Goal: Transaction & Acquisition: Subscribe to service/newsletter

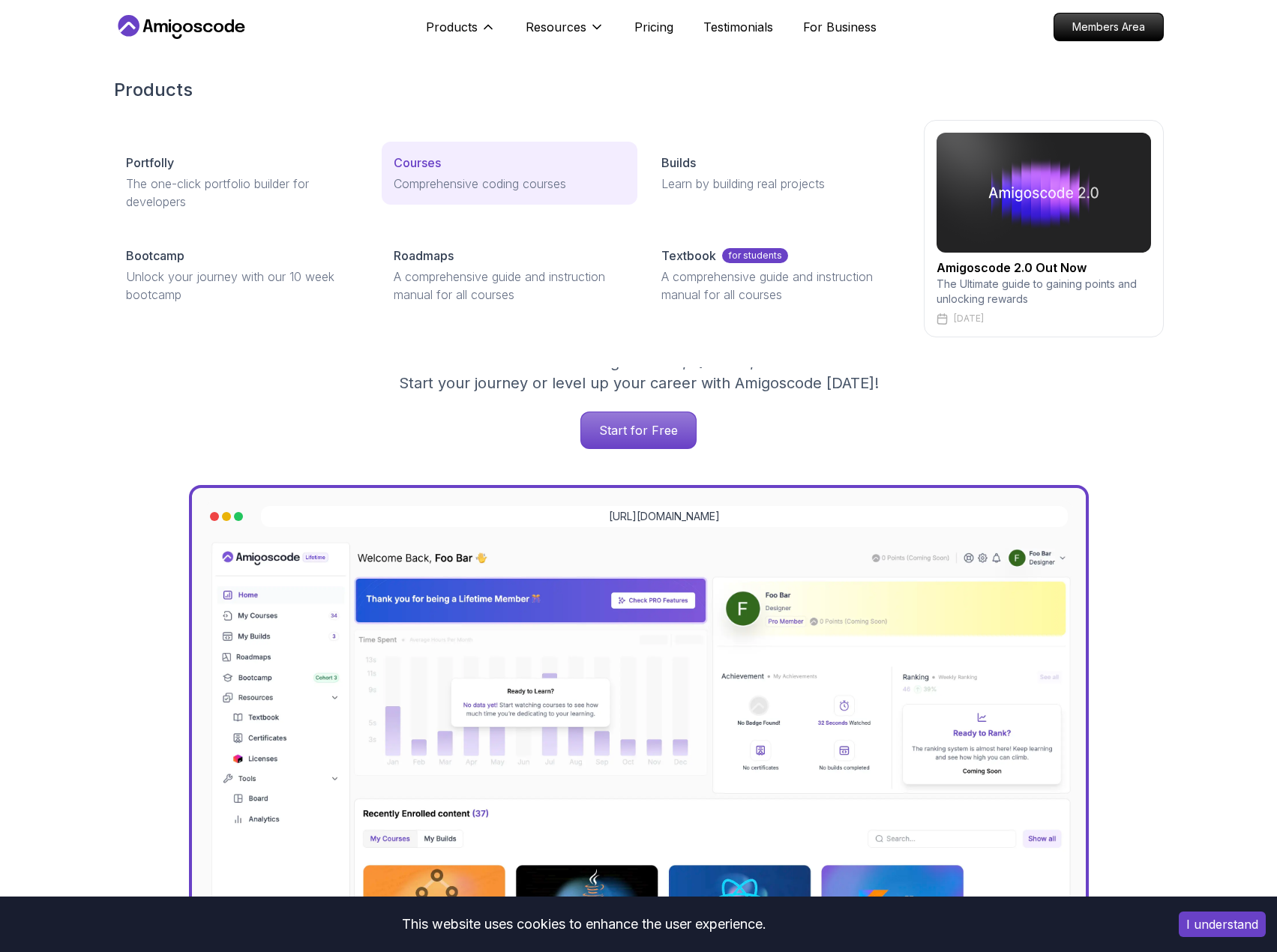
click at [427, 179] on p "Comprehensive coding courses" at bounding box center [509, 184] width 231 height 18
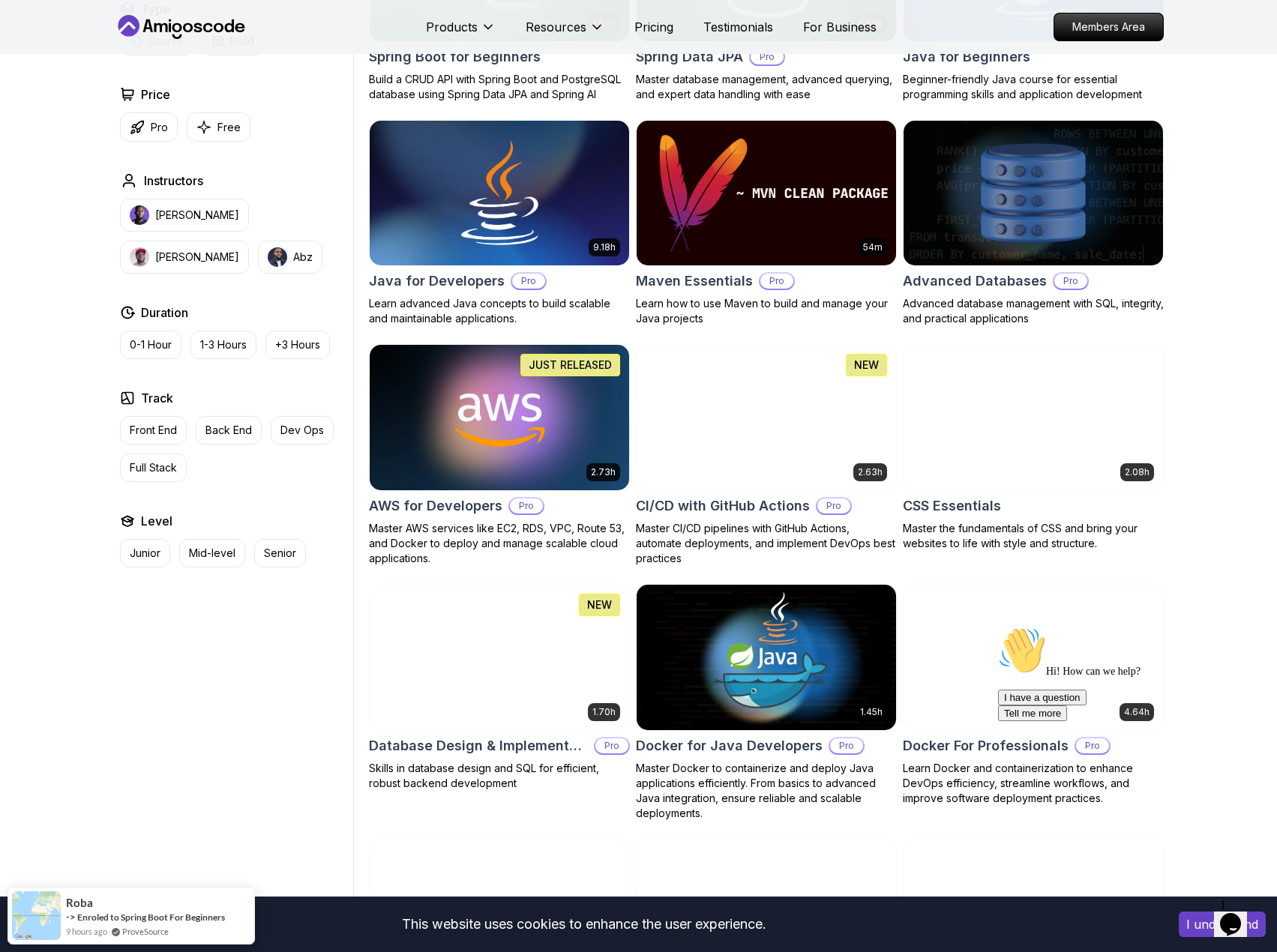
scroll to position [899, 0]
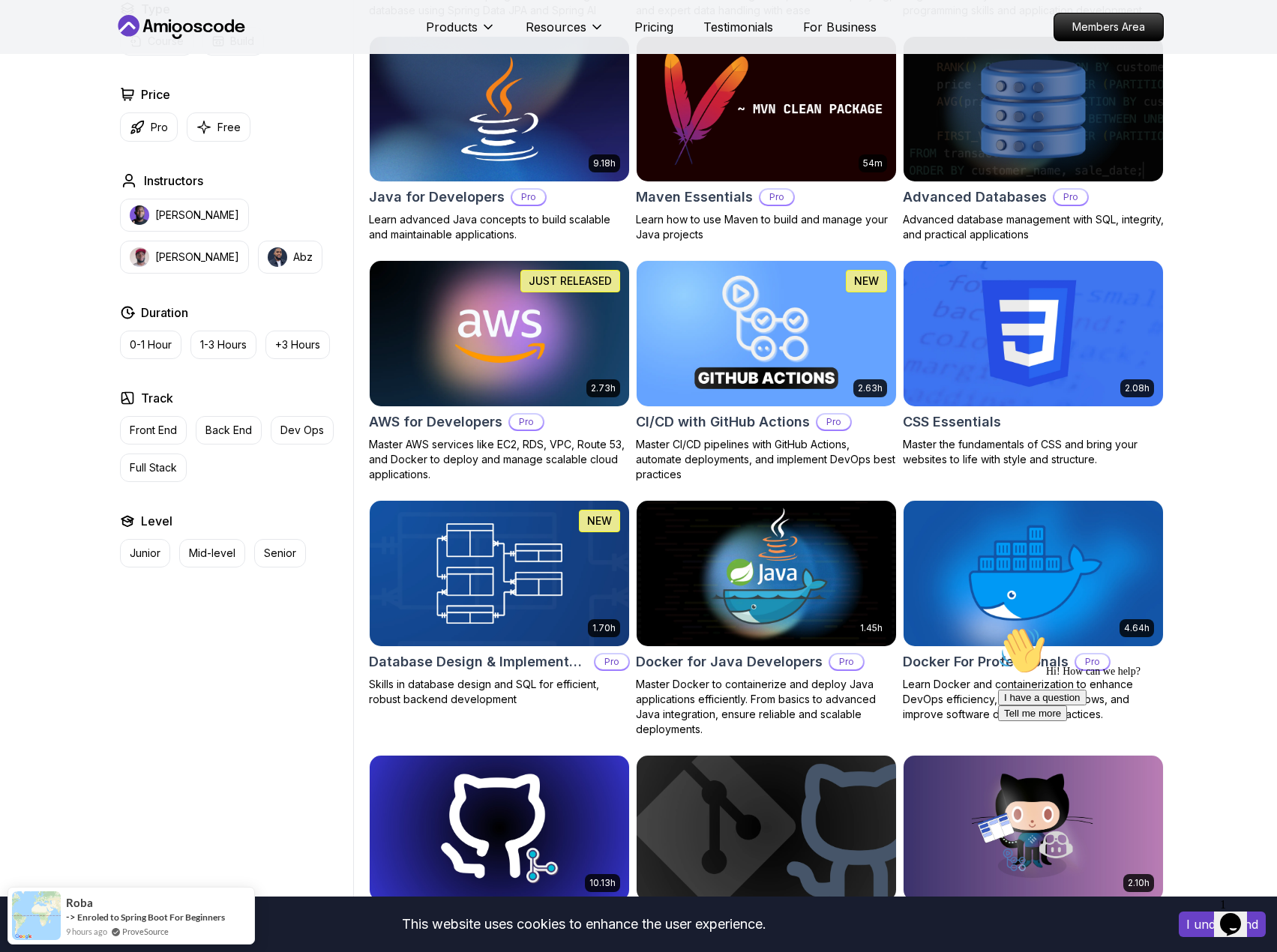
click at [563, 542] on img at bounding box center [498, 573] width 272 height 152
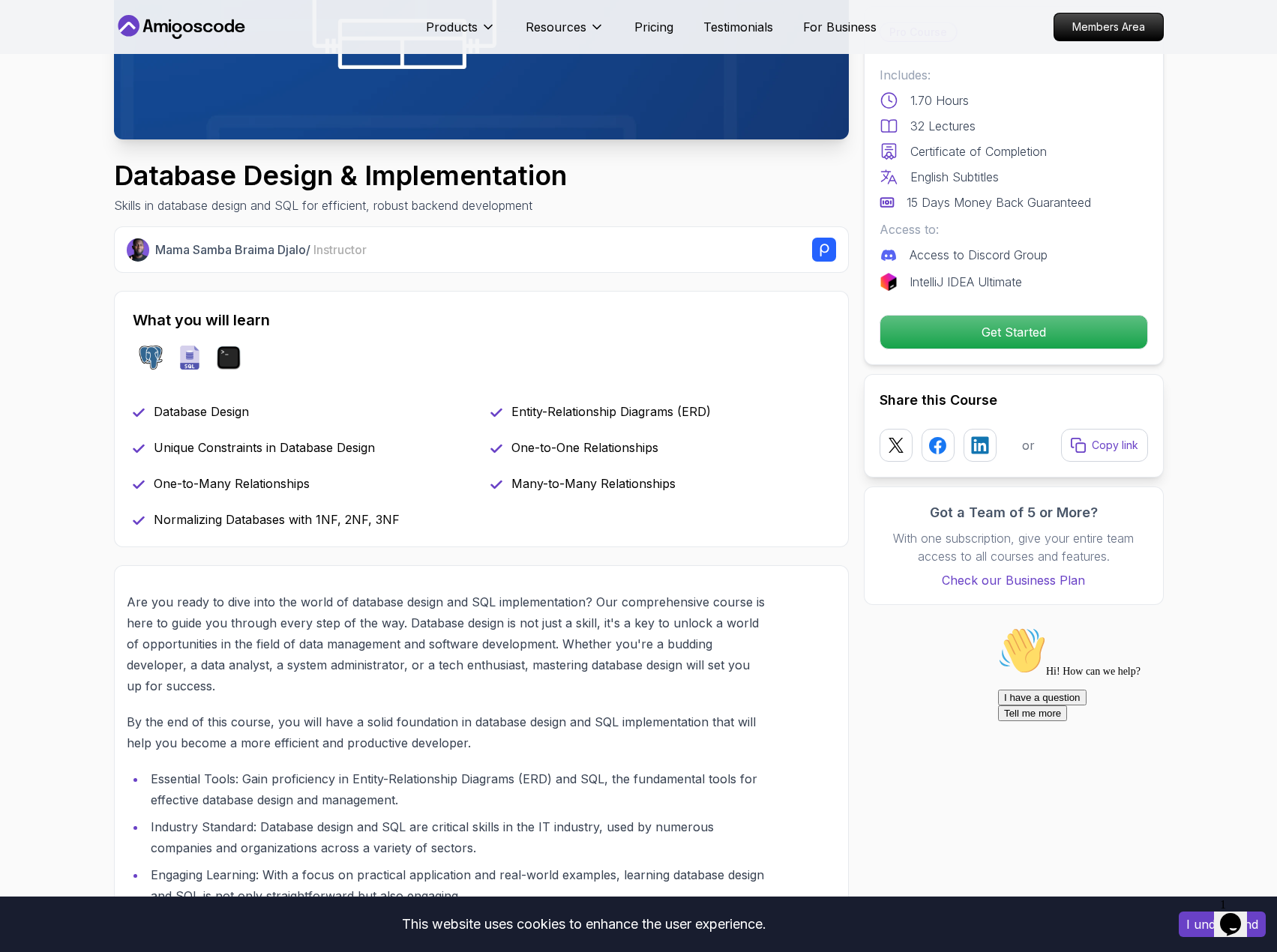
scroll to position [375, 0]
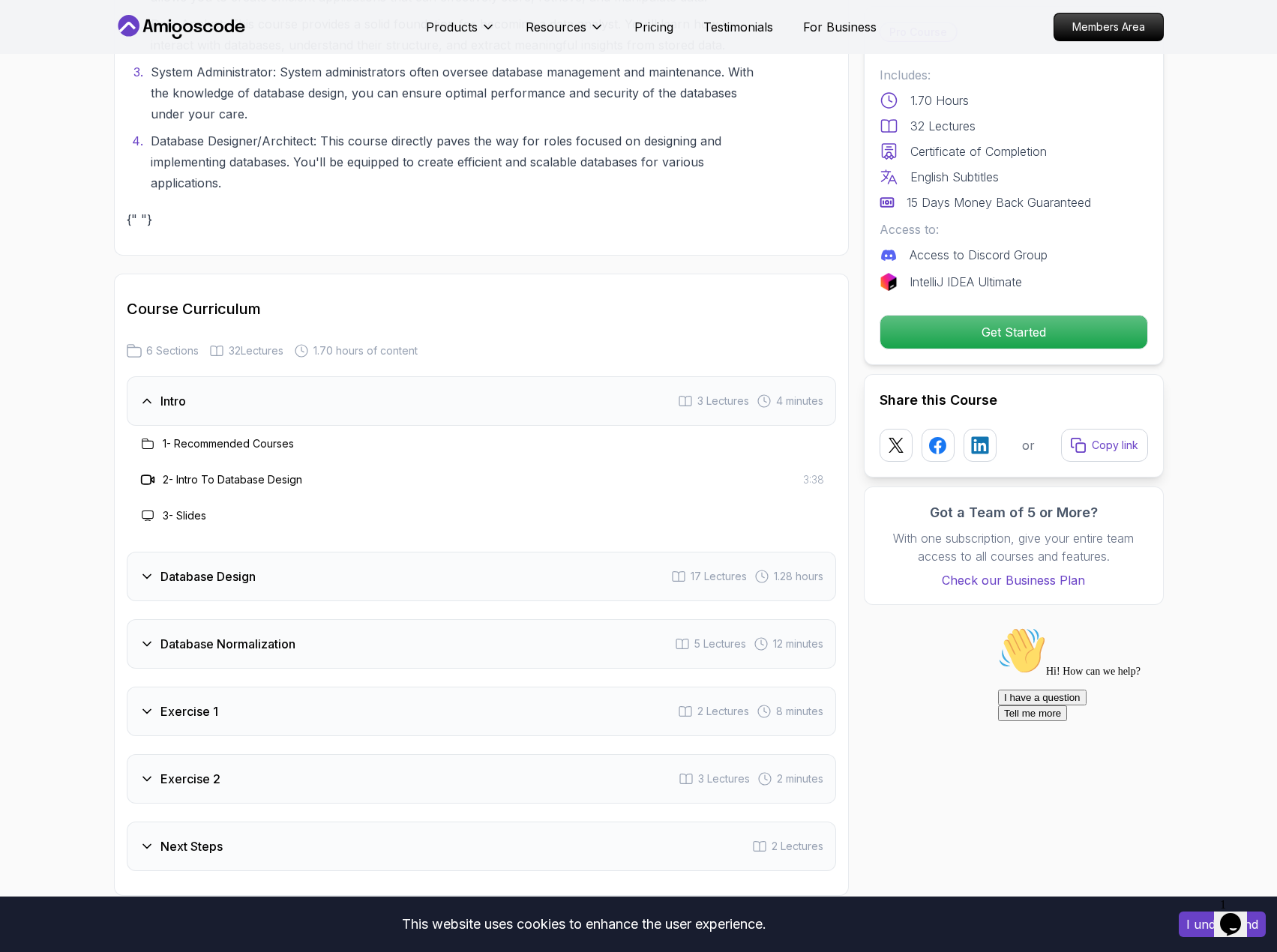
scroll to position [2249, 0]
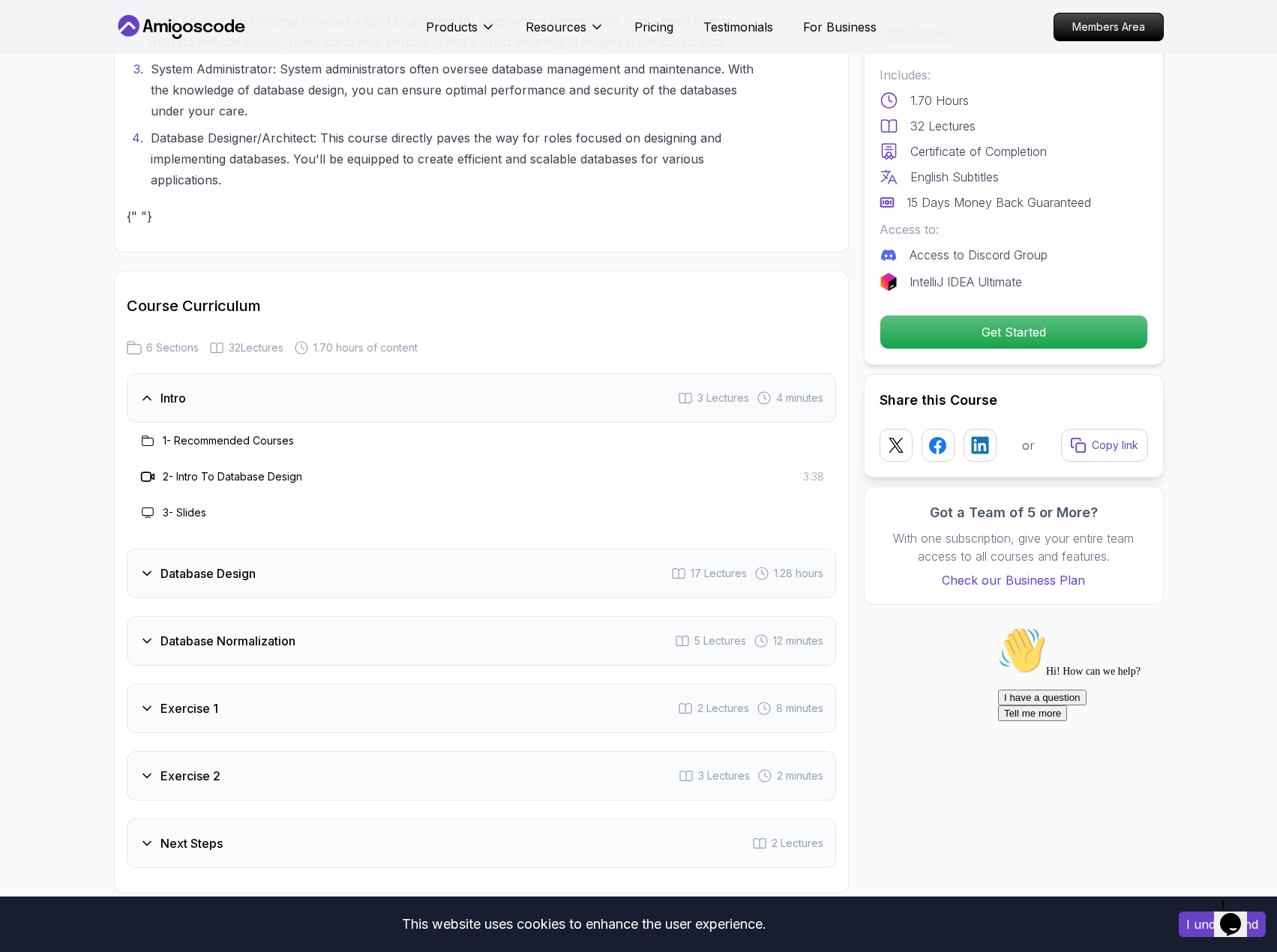
click at [253, 433] on h3 "1 - Recommended Courses" at bounding box center [228, 441] width 131 height 15
click at [165, 402] on h3 "Intro" at bounding box center [173, 398] width 26 height 18
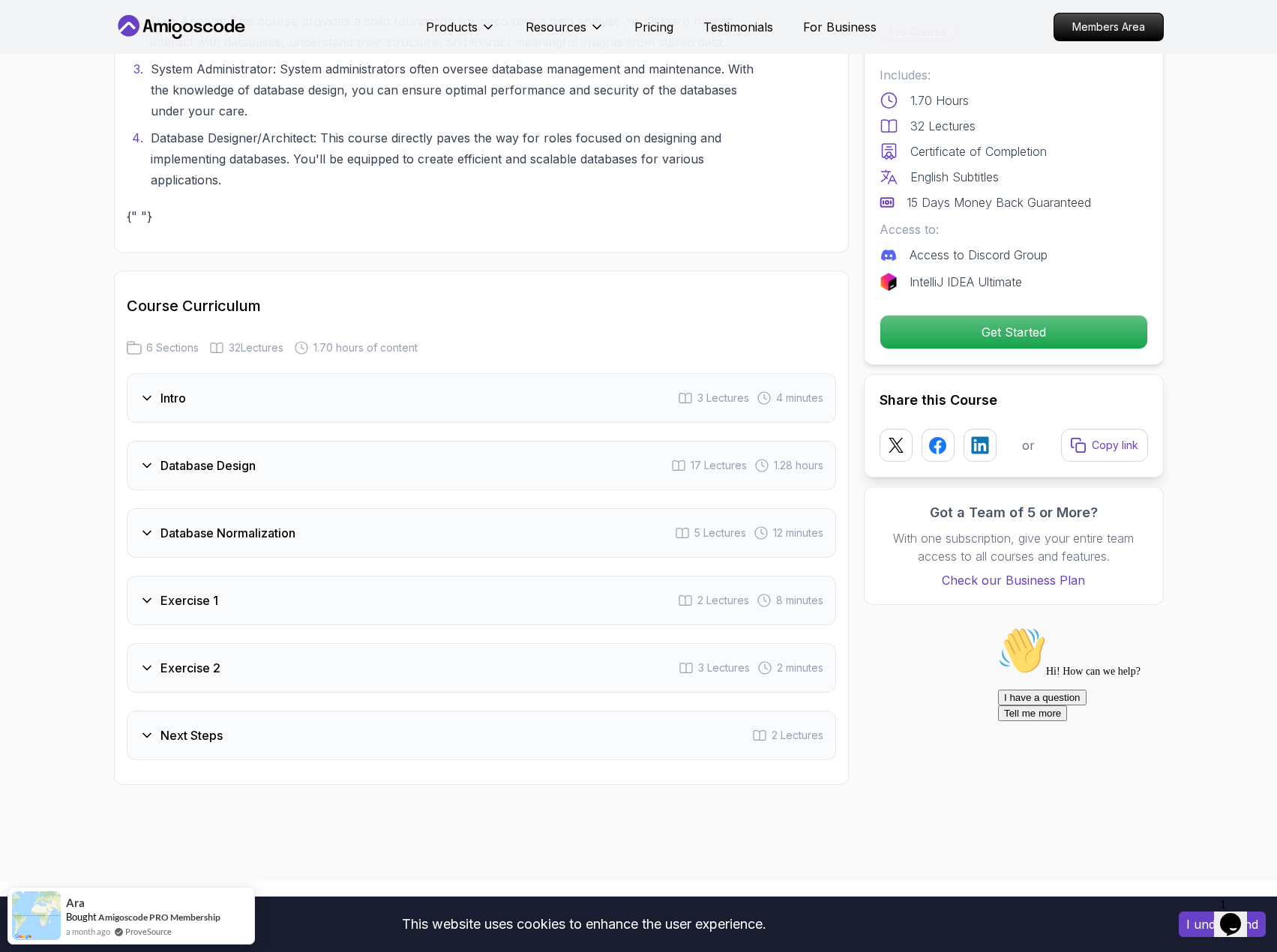
click at [165, 402] on h3 "Intro" at bounding box center [173, 398] width 26 height 18
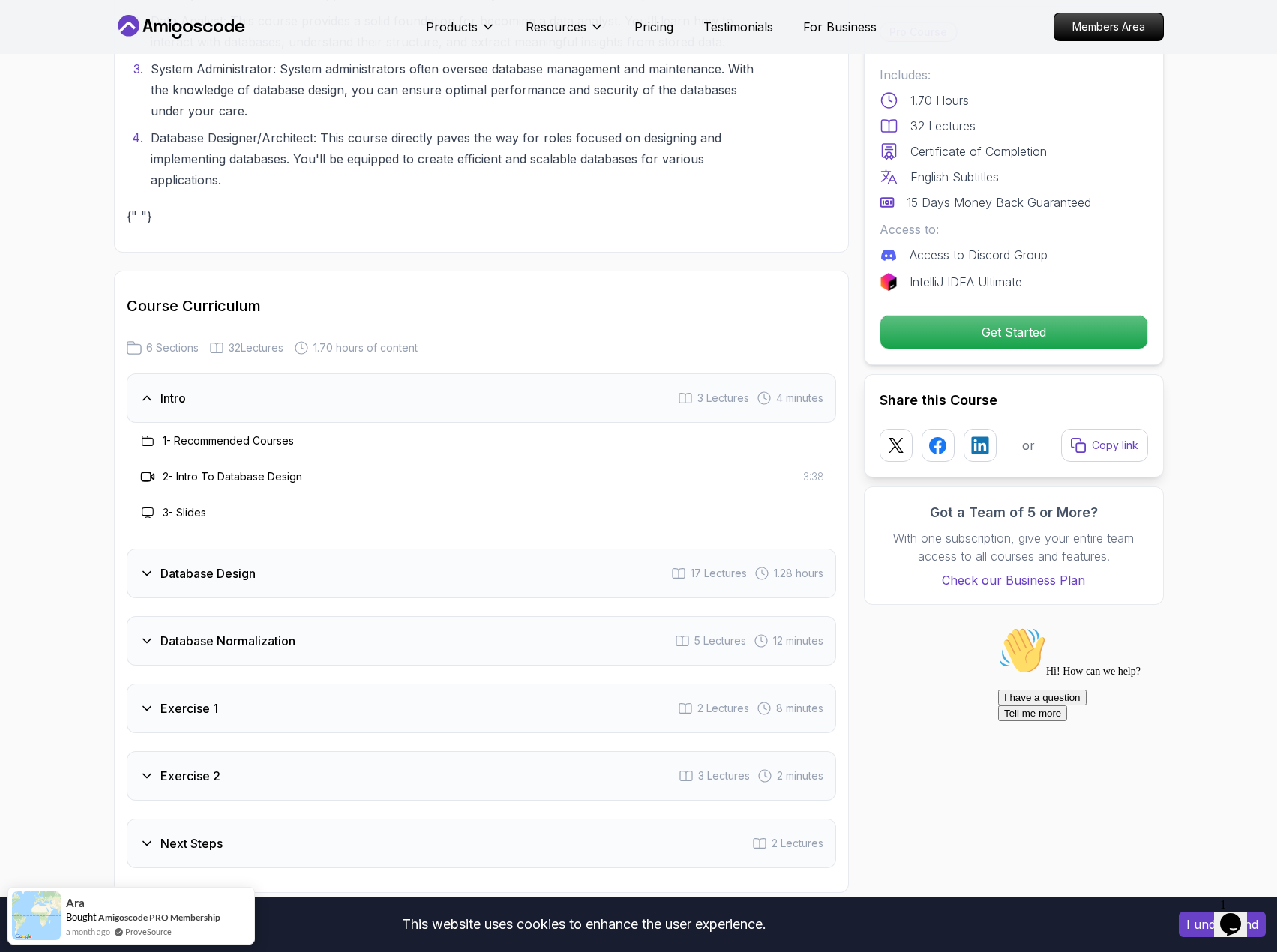
click at [198, 569] on h3 "Database Design" at bounding box center [208, 574] width 95 height 18
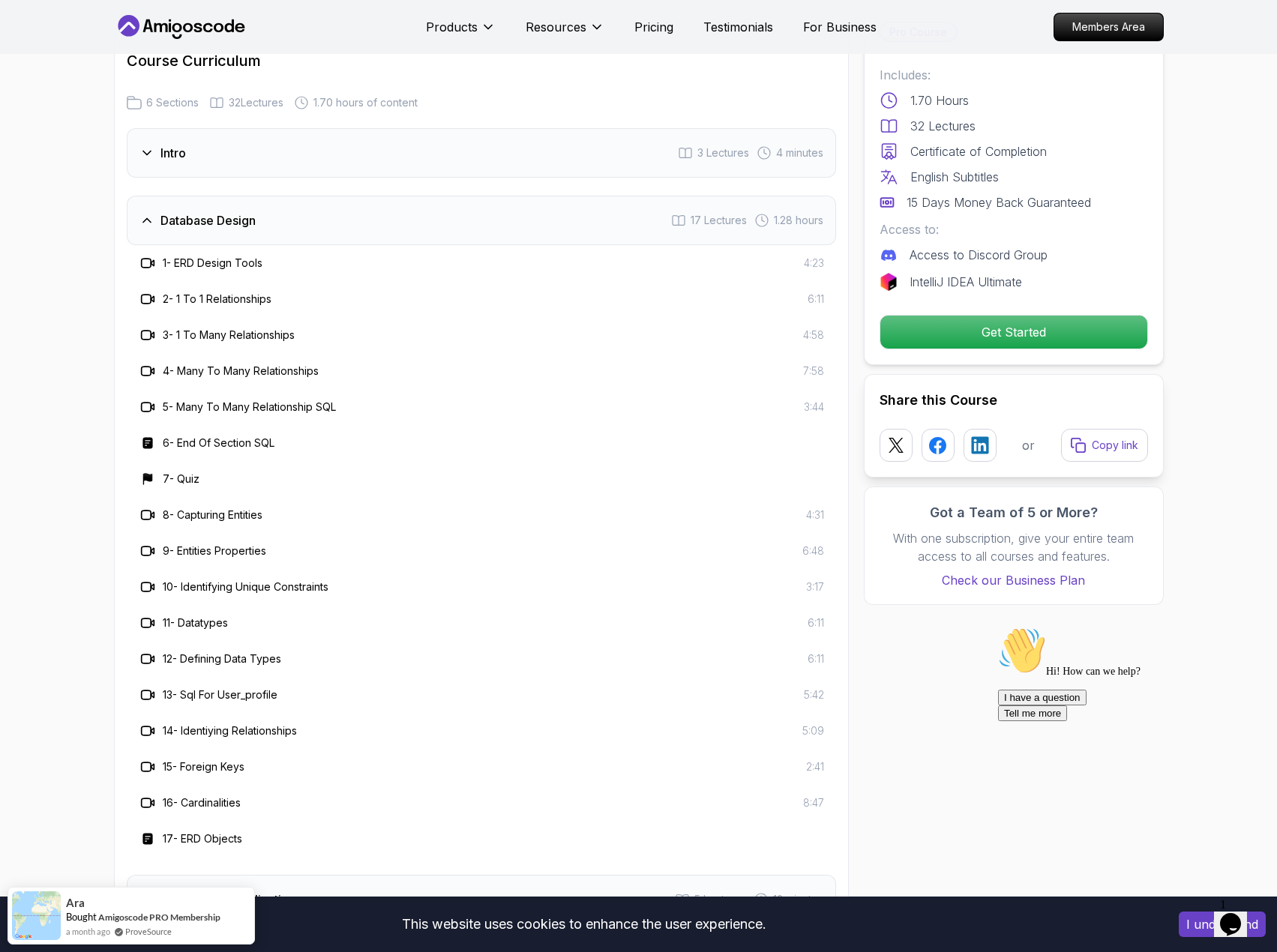
scroll to position [2548, 0]
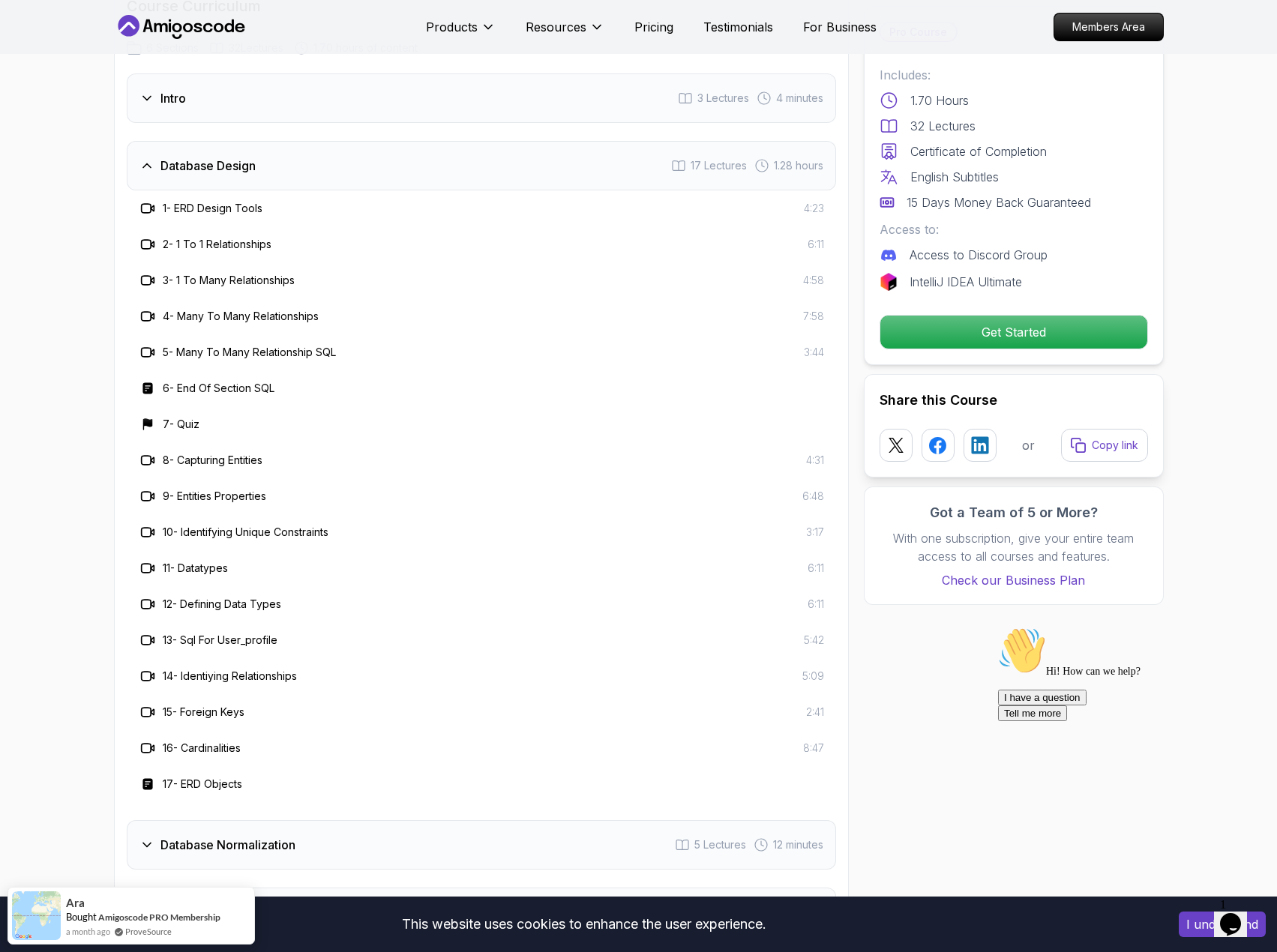
click at [212, 387] on h3 "6 - End Of Section SQL" at bounding box center [219, 388] width 112 height 15
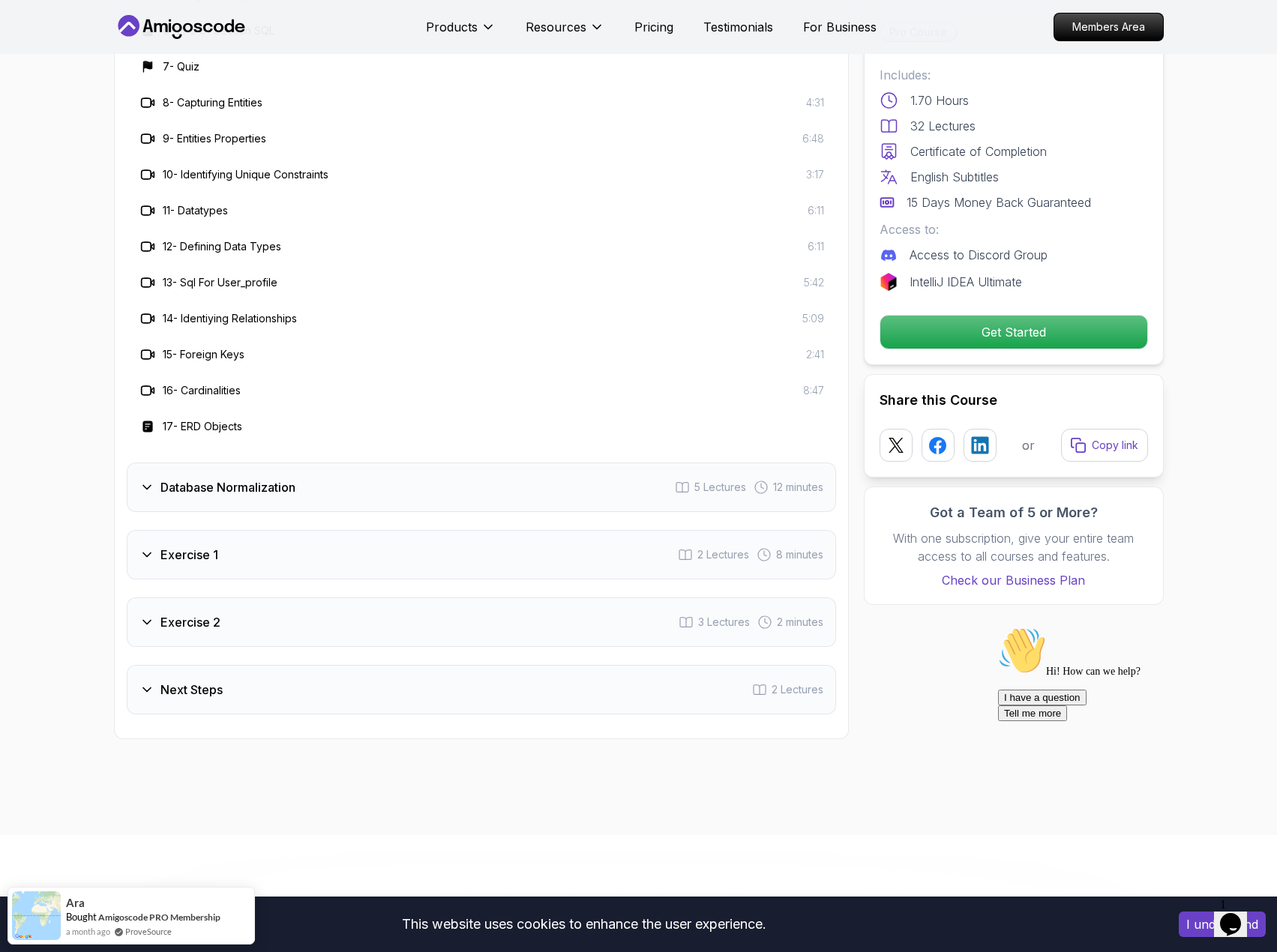
scroll to position [2924, 0]
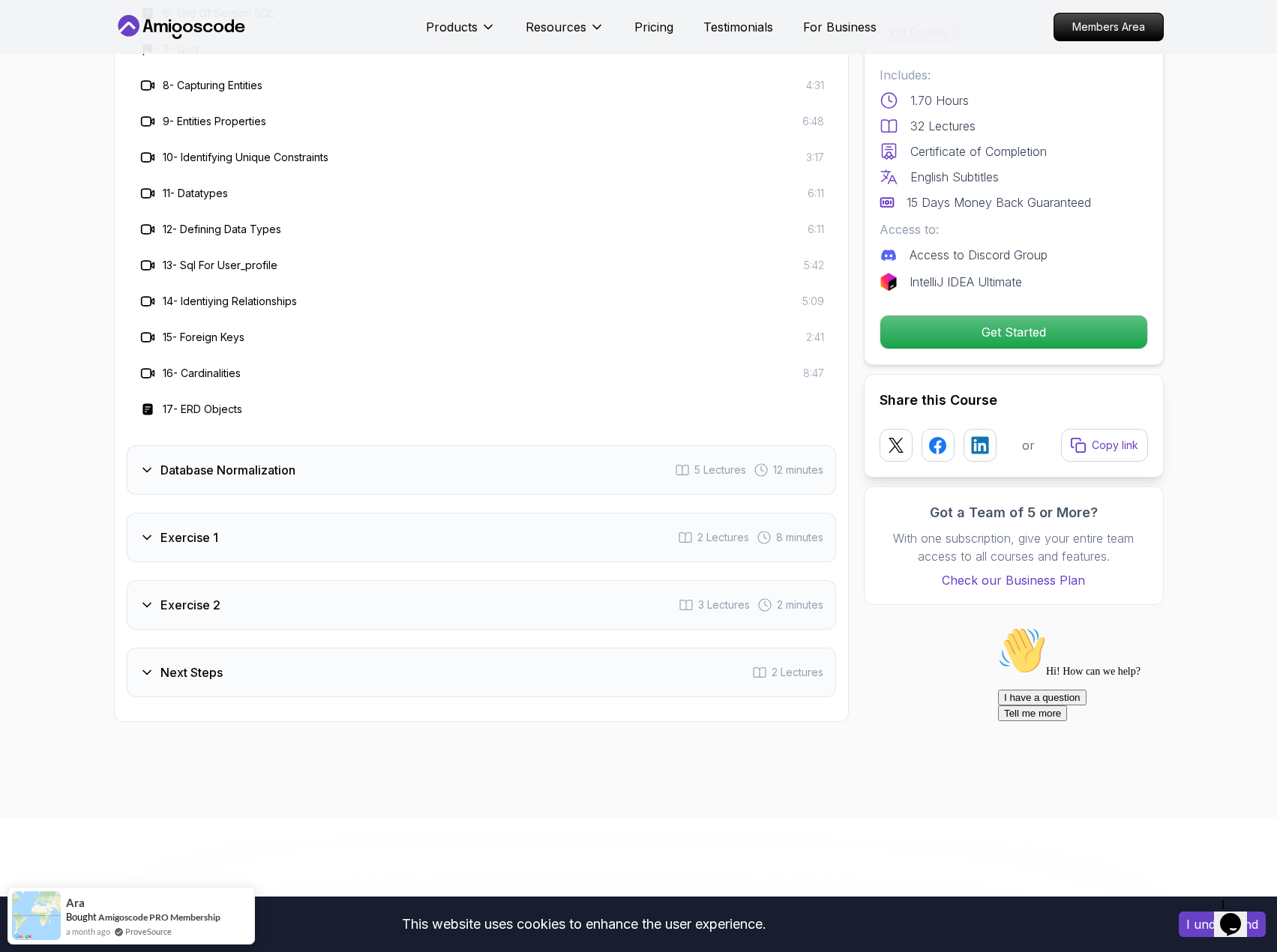
click at [265, 484] on div "Database Normalization 5 Lectures 12 minutes" at bounding box center [481, 470] width 709 height 50
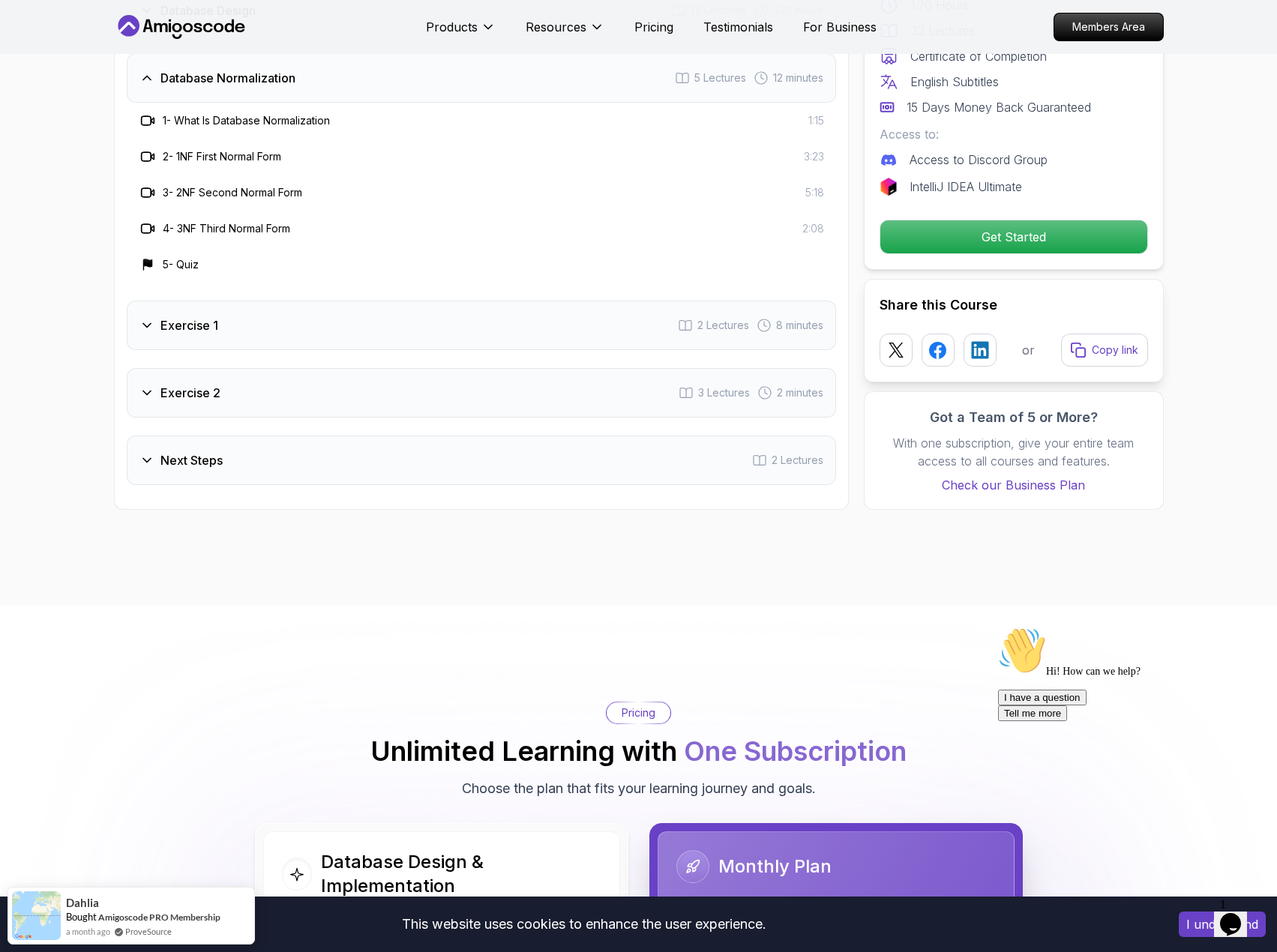
scroll to position [2698, 0]
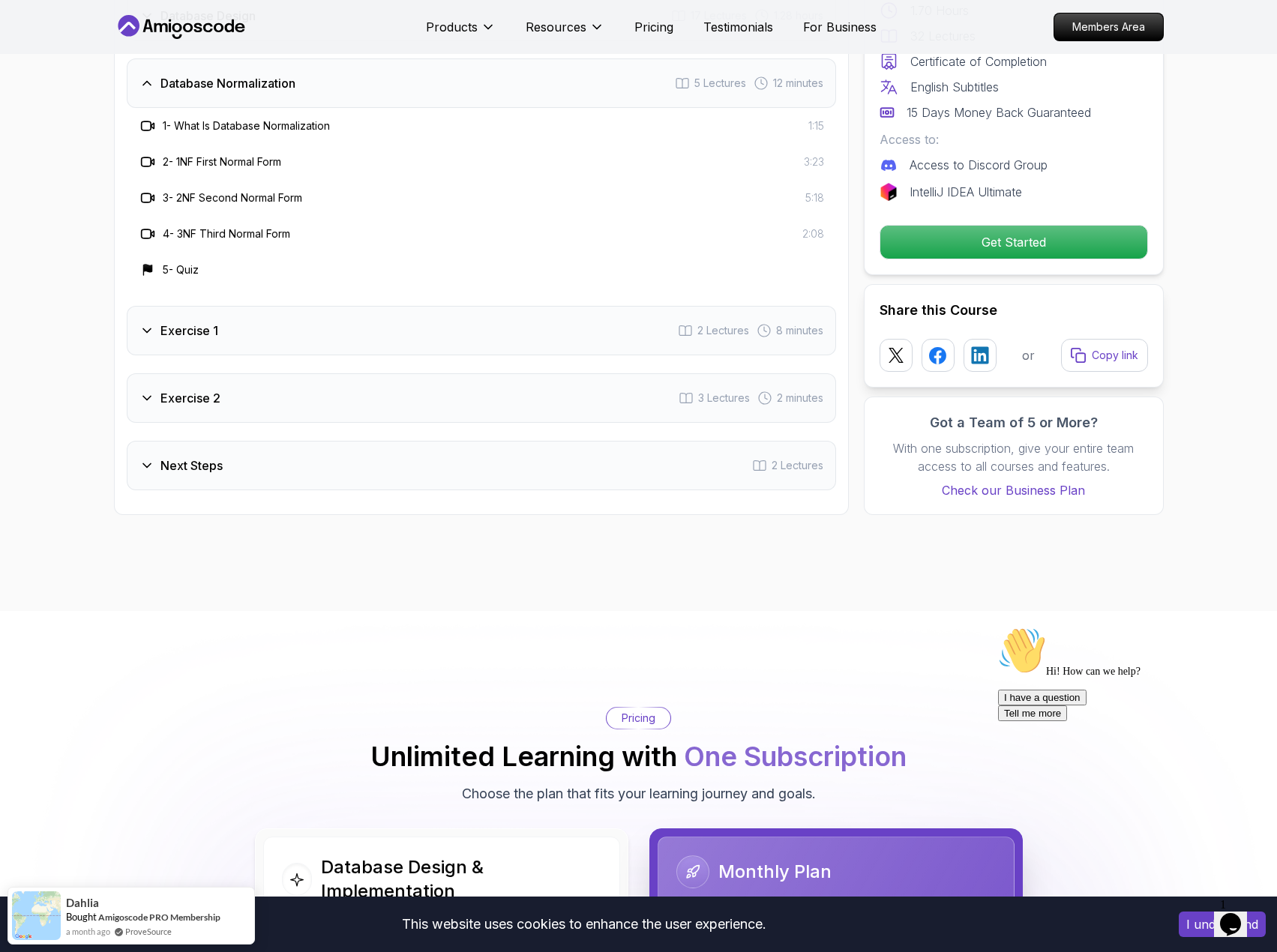
click at [216, 329] on h3 "Exercise 1" at bounding box center [189, 331] width 58 height 18
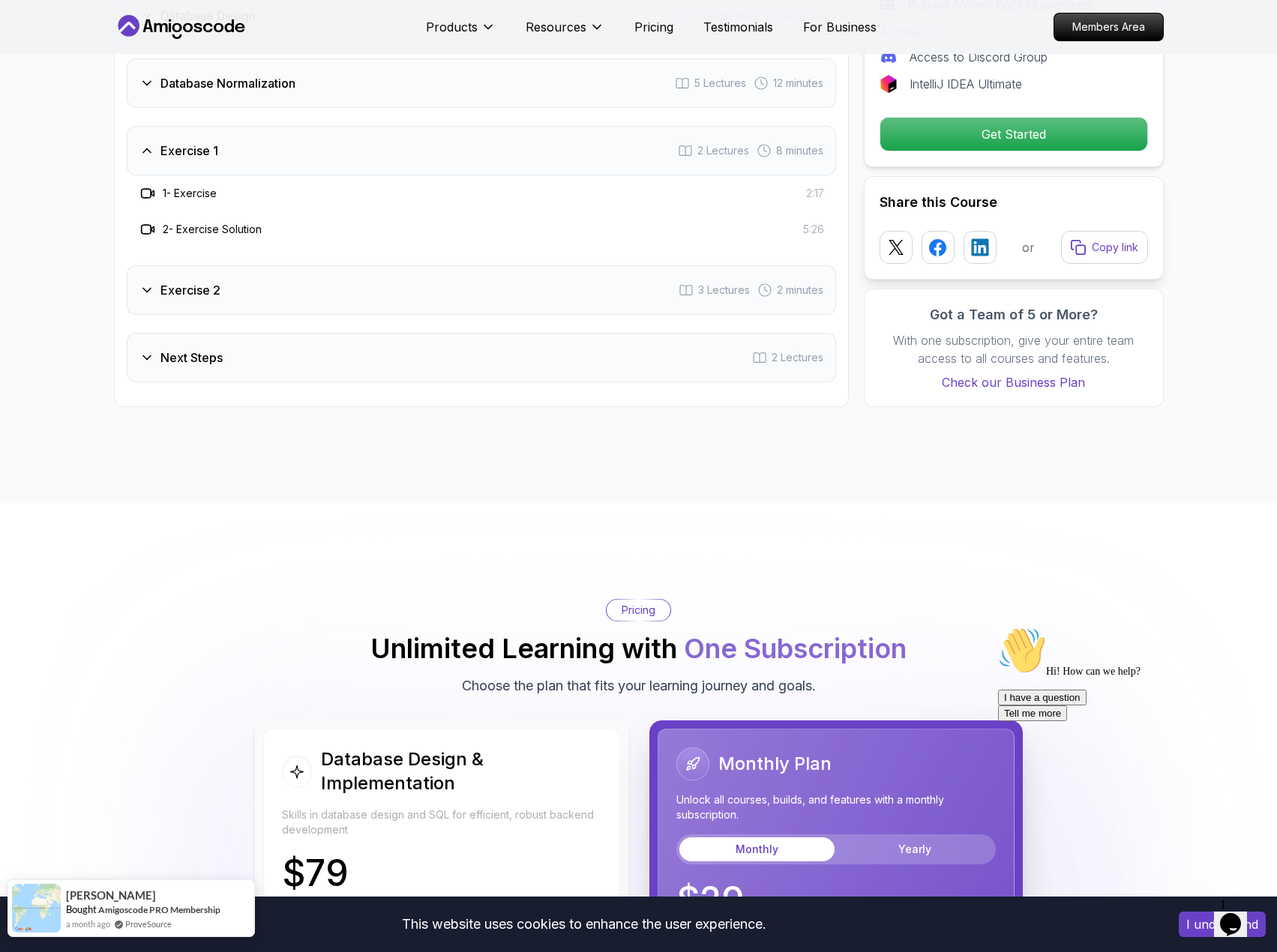
click at [88, 892] on span "[PERSON_NAME]" at bounding box center [111, 895] width 90 height 13
click at [48, 902] on img at bounding box center [36, 908] width 49 height 49
click at [122, 911] on link "Amigoscode PRO Membership" at bounding box center [159, 909] width 122 height 11
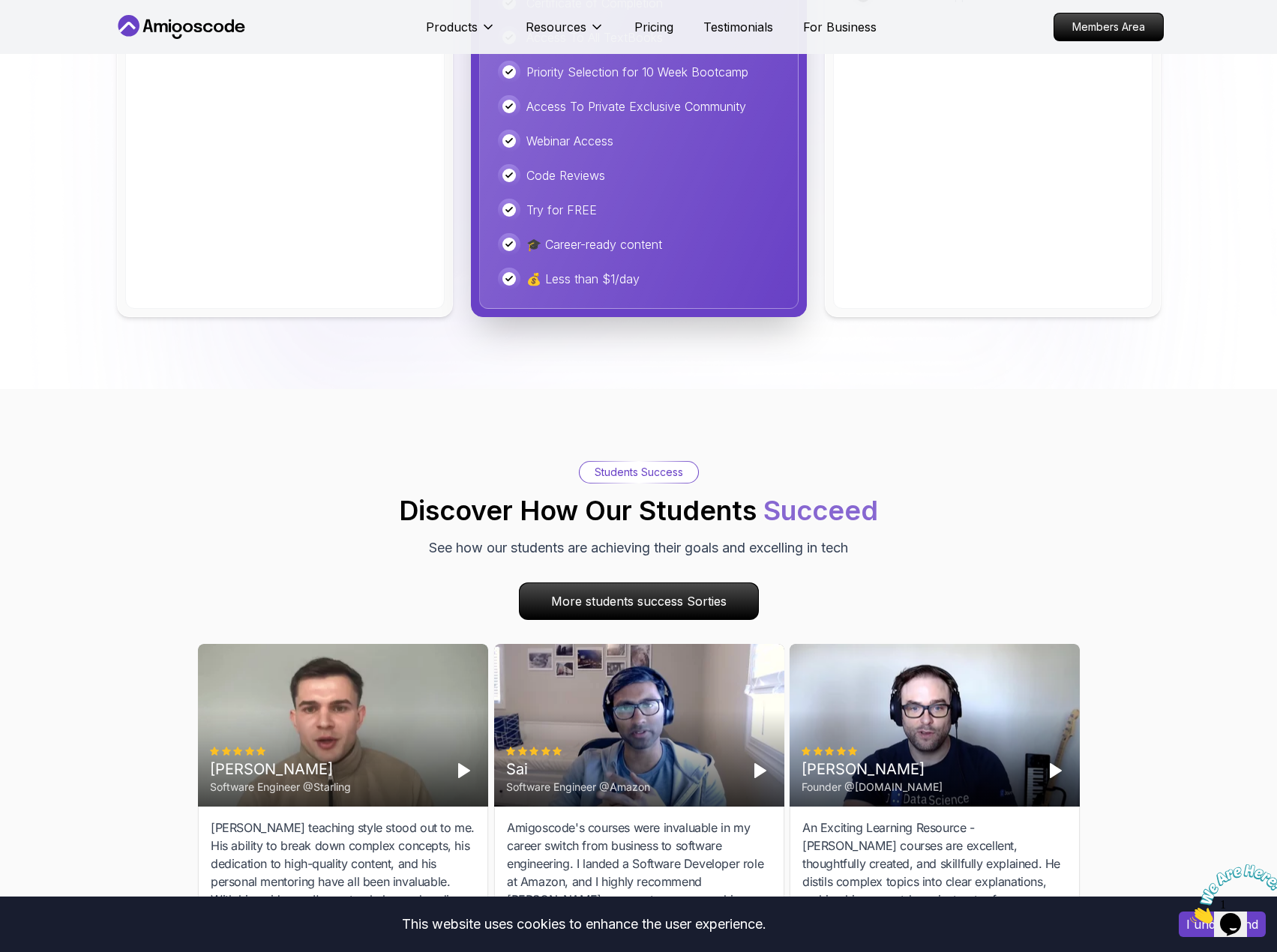
scroll to position [3912, 0]
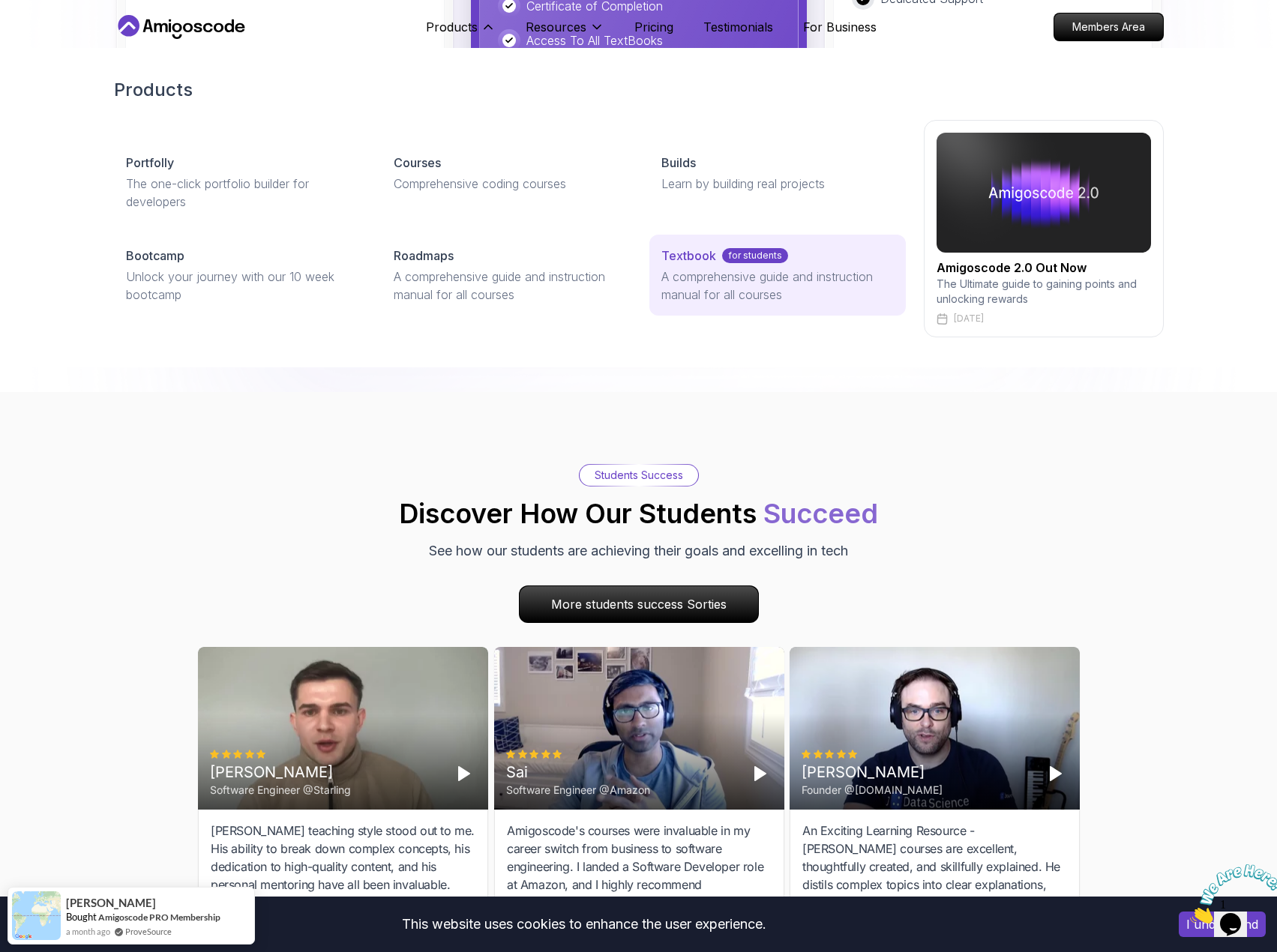
click at [707, 300] on p "A comprehensive guide and instruction manual for all courses" at bounding box center [776, 286] width 231 height 36
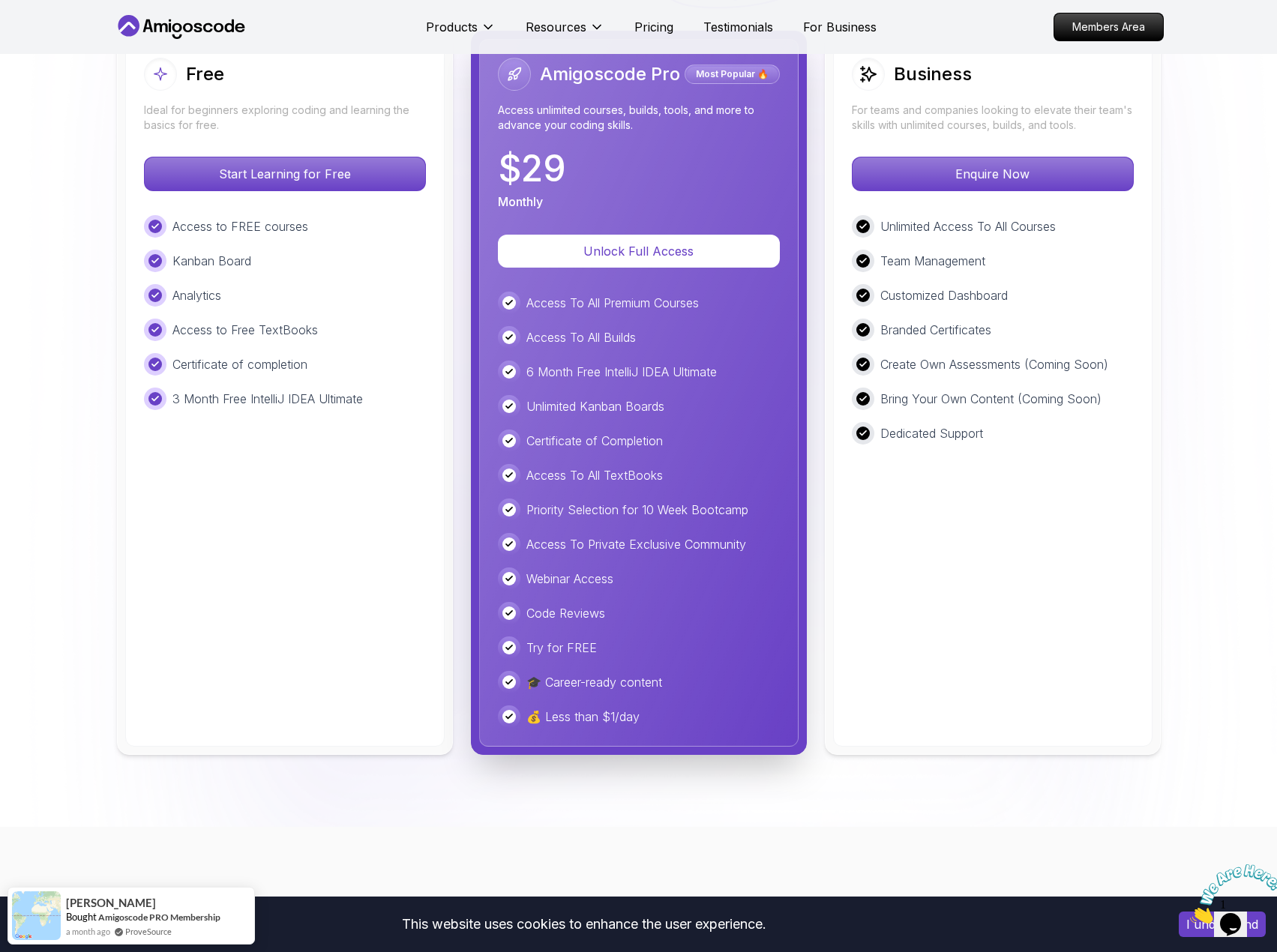
scroll to position [3463, 0]
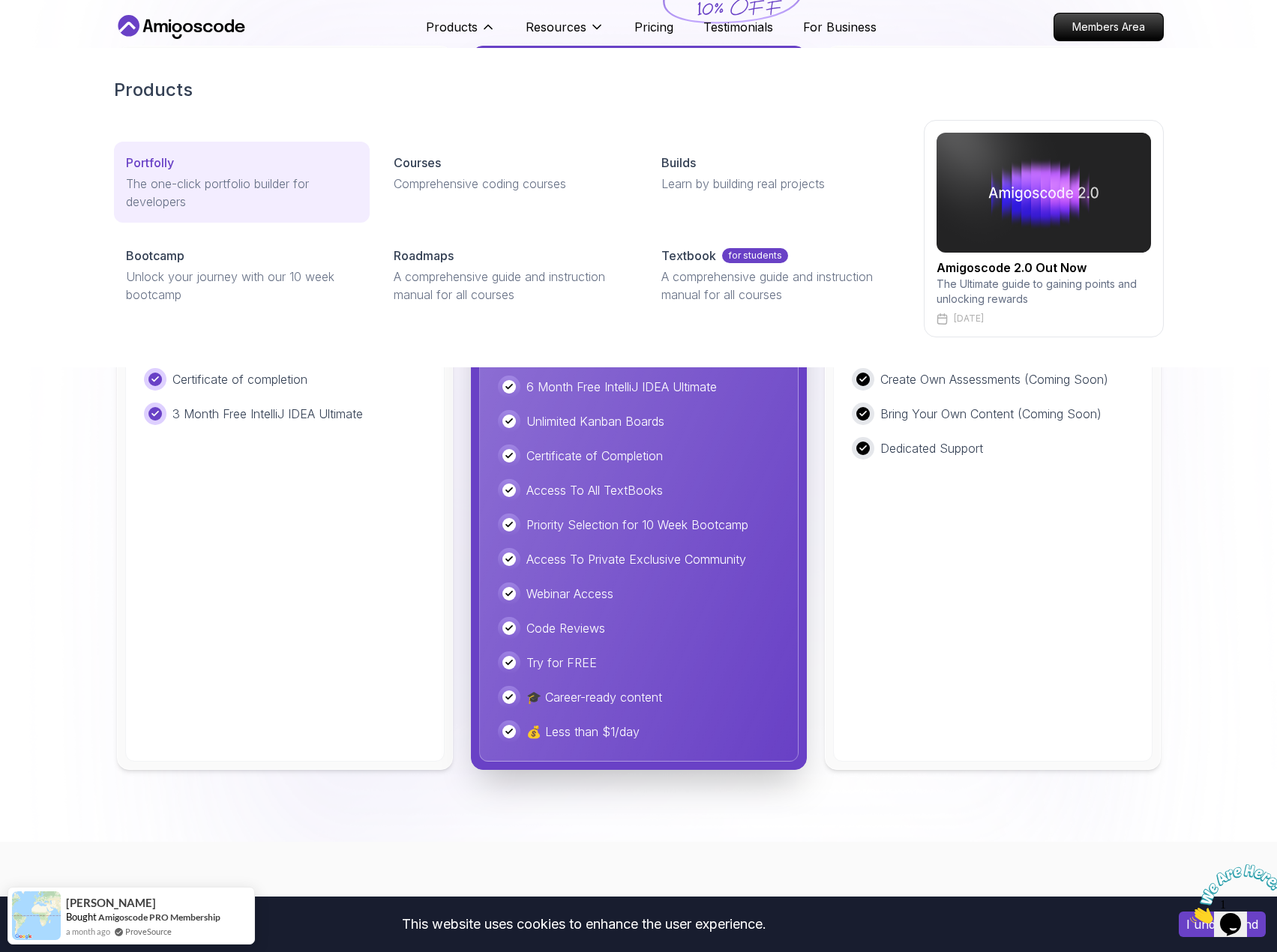
click at [289, 176] on p "The one-click portfolio builder for developers" at bounding box center [241, 193] width 231 height 36
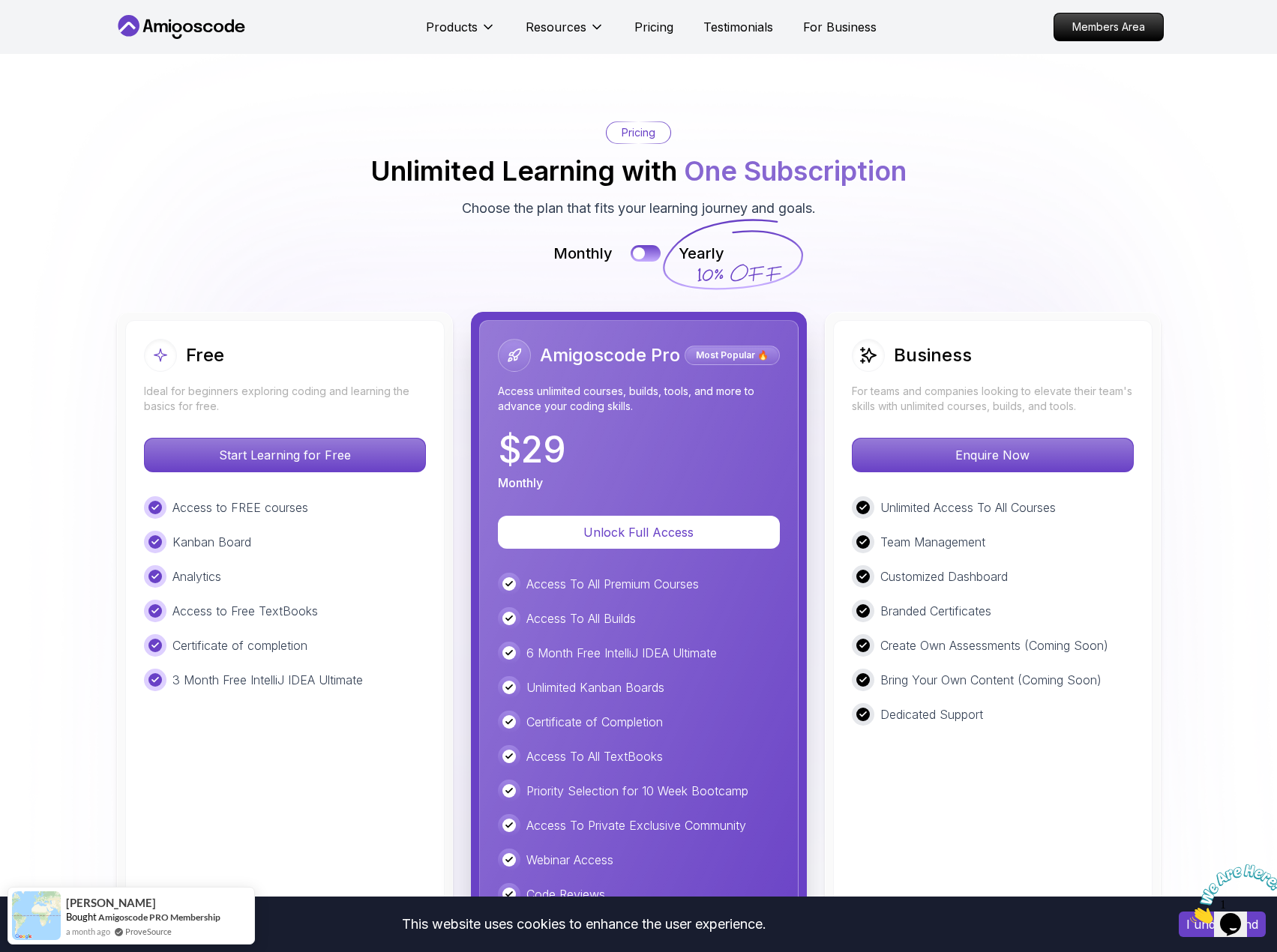
scroll to position [3013, 0]
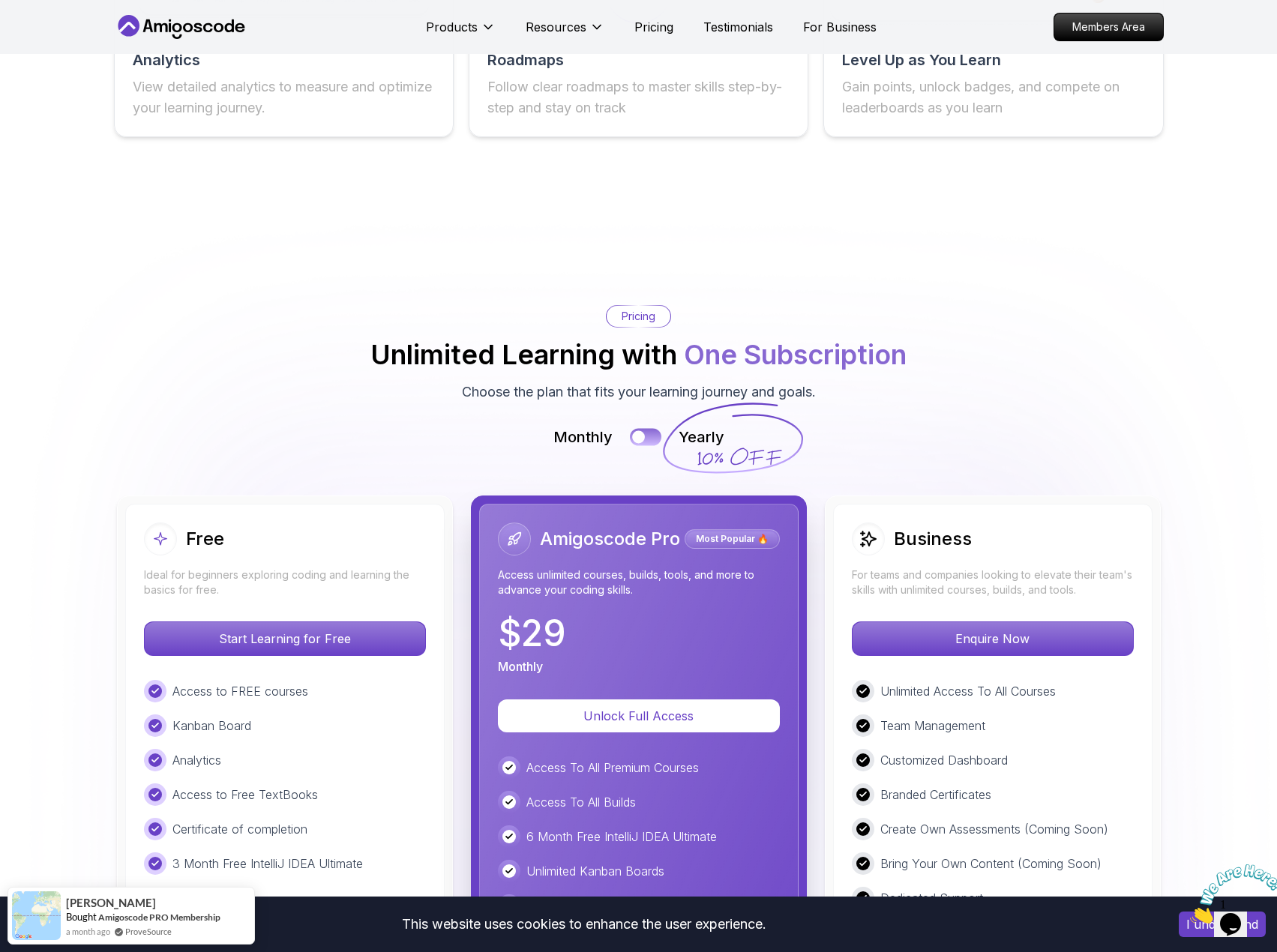
click at [639, 435] on div at bounding box center [638, 436] width 13 height 13
click at [641, 435] on button at bounding box center [645, 436] width 32 height 17
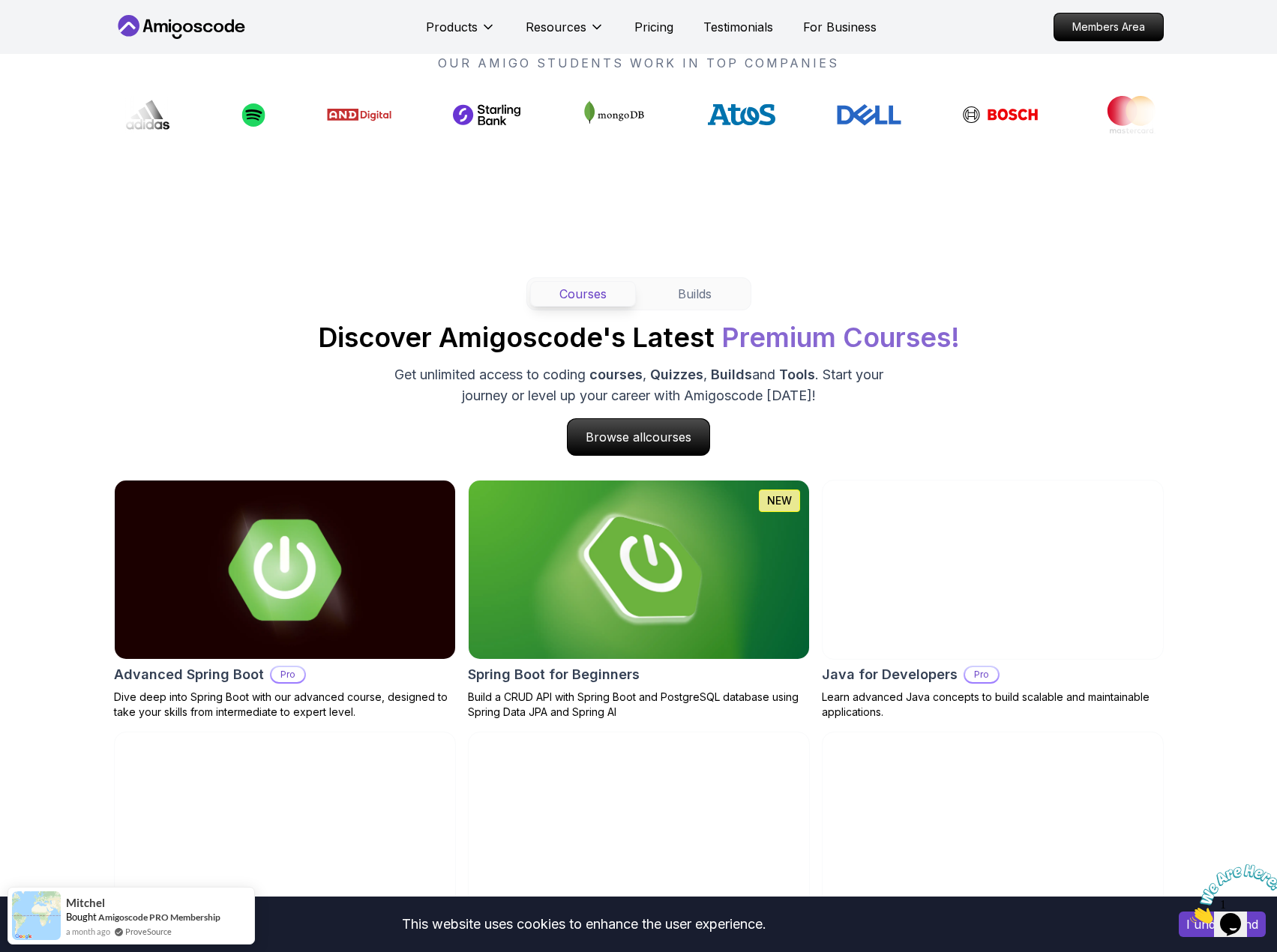
scroll to position [1139, 0]
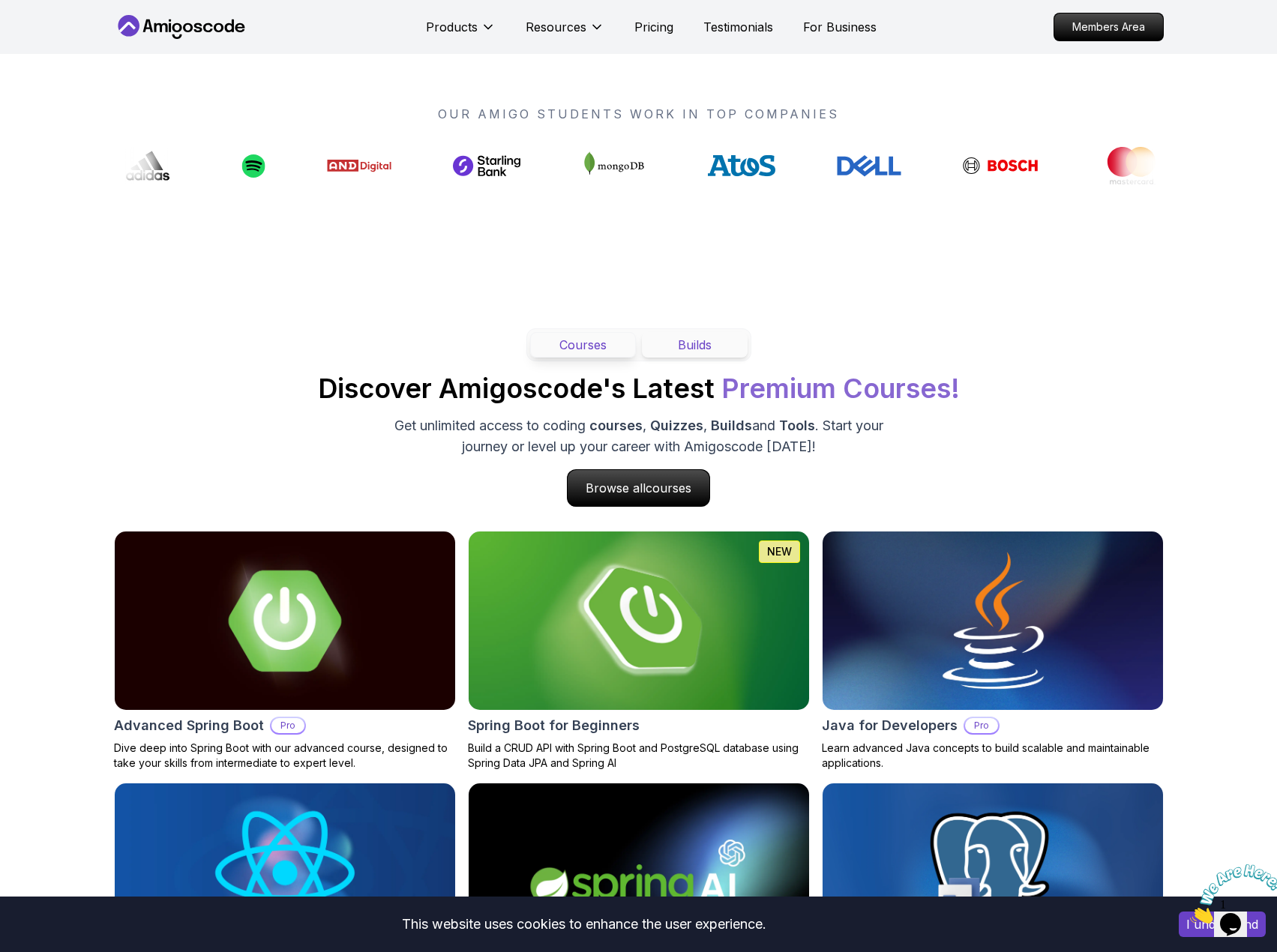
click at [700, 343] on button "Builds" at bounding box center [694, 345] width 106 height 26
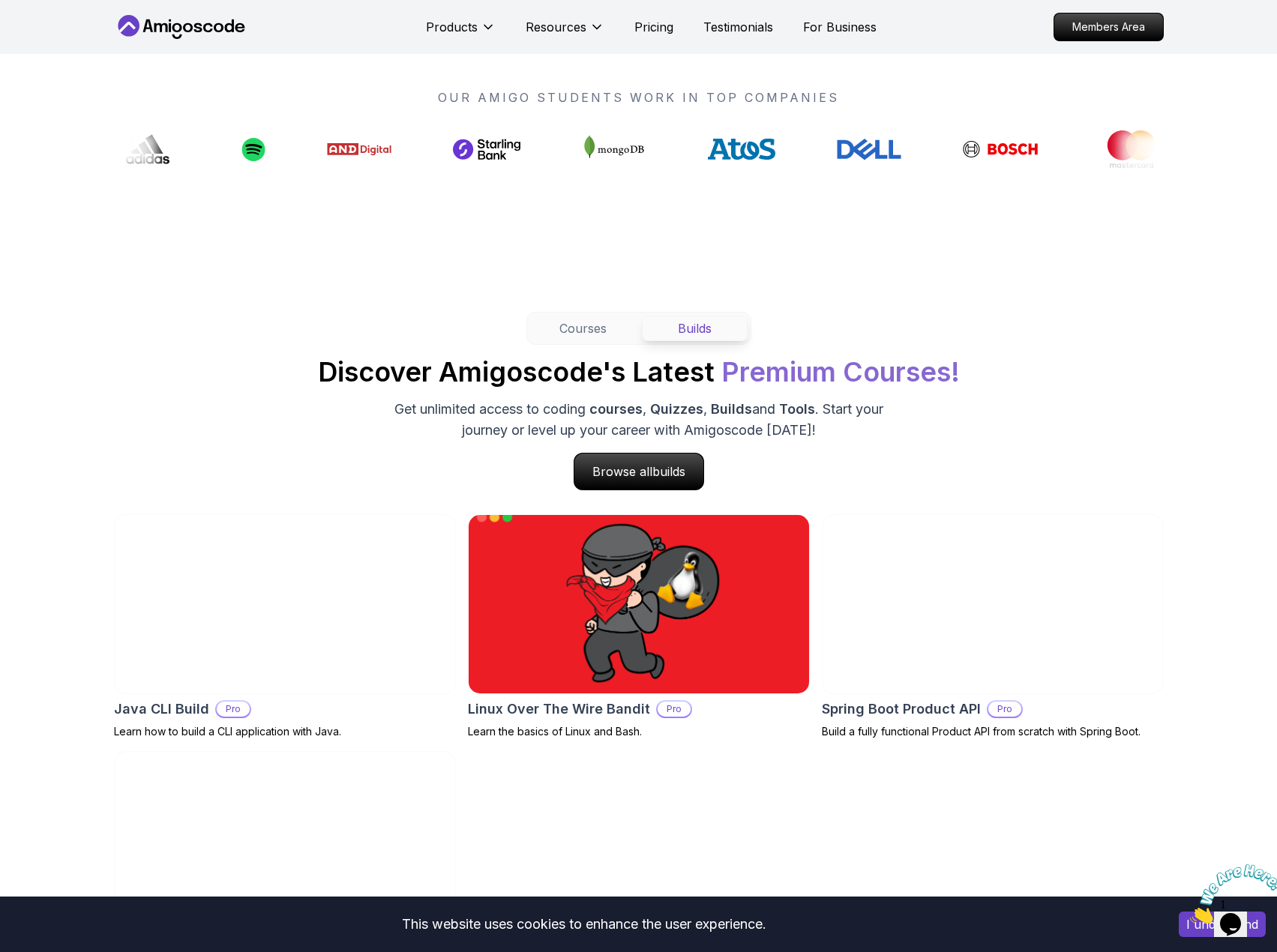
scroll to position [1064, 0]
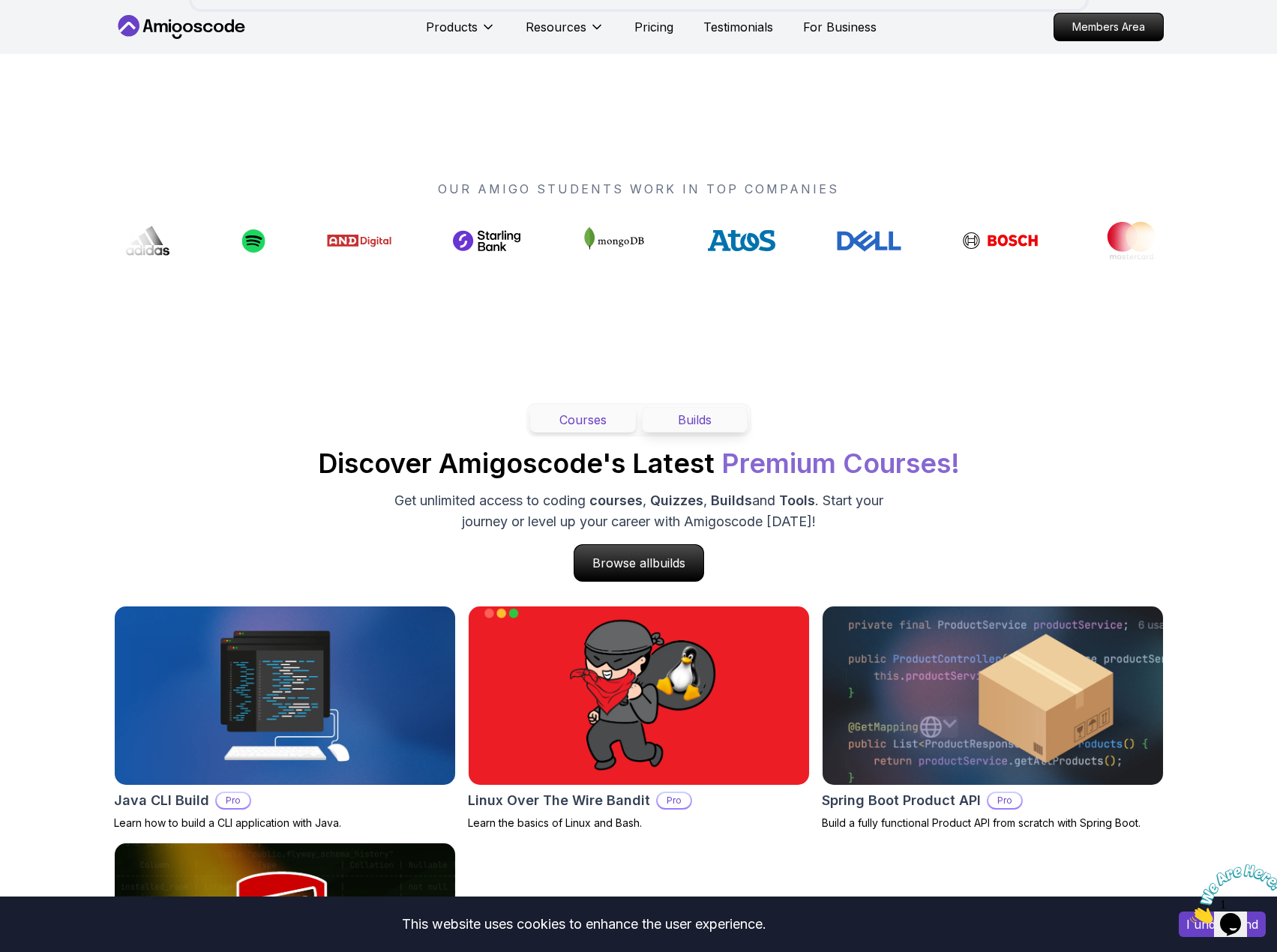
click at [610, 421] on button "Courses" at bounding box center [583, 420] width 106 height 26
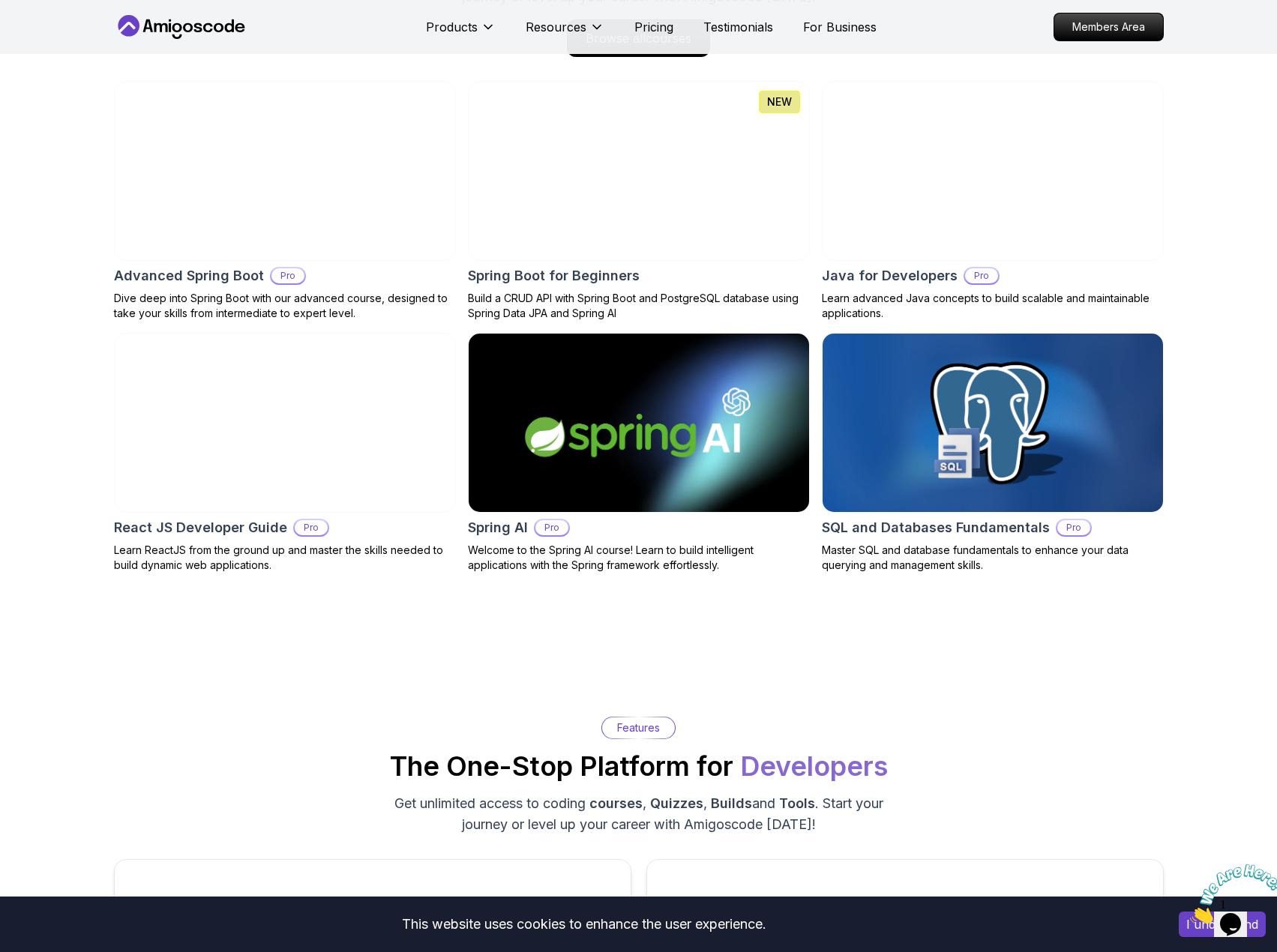
scroll to position [1289, 0]
